Goal: Task Accomplishment & Management: Use online tool/utility

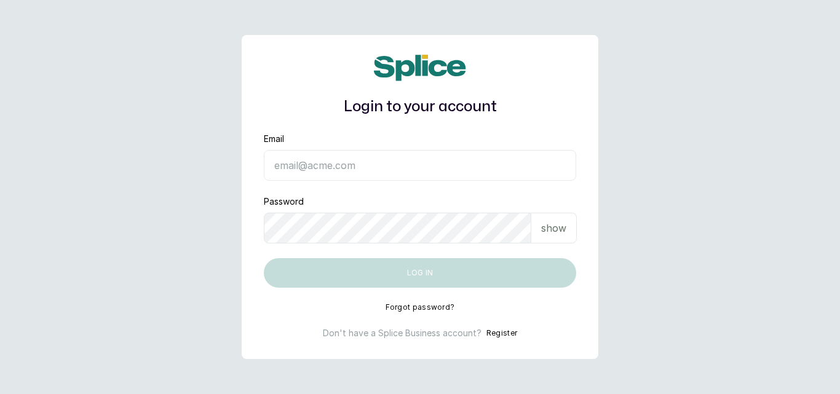
type input "[EMAIL_ADDRESS][DOMAIN_NAME]"
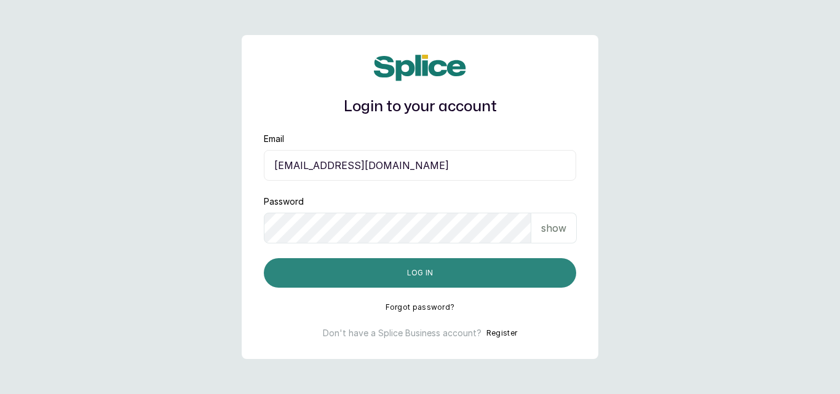
click at [357, 265] on button "Log in" at bounding box center [420, 273] width 312 height 30
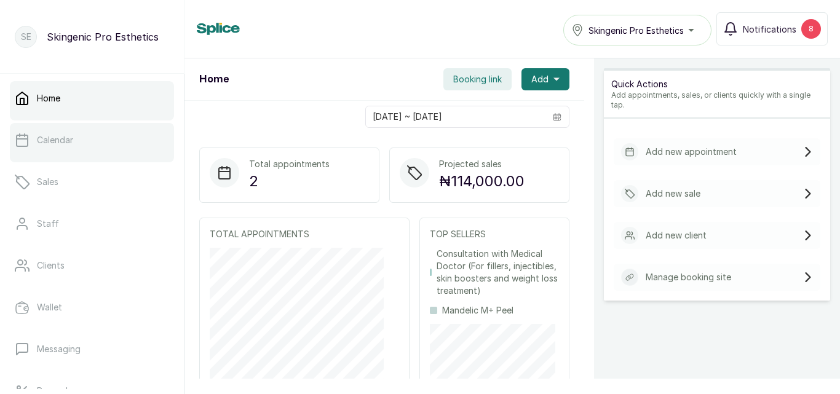
click at [55, 145] on p "Calendar" at bounding box center [55, 140] width 36 height 12
